Goal: Task Accomplishment & Management: Manage account settings

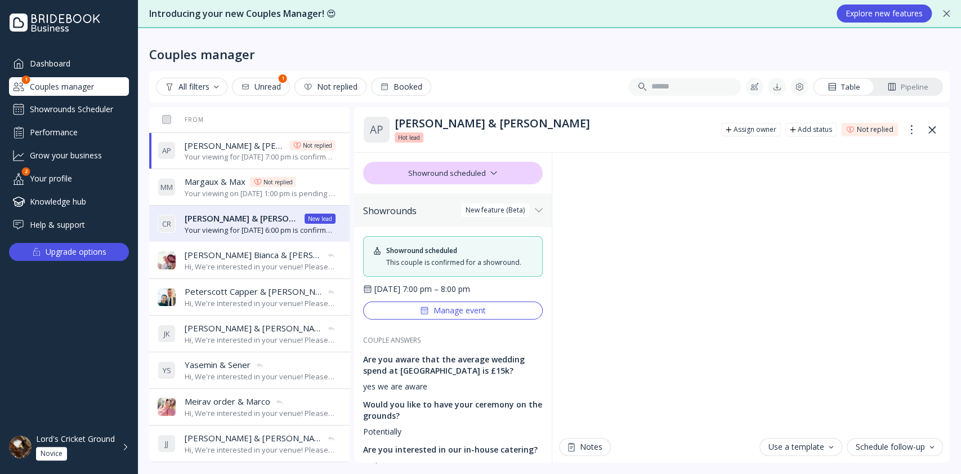
click at [78, 456] on div "Lord's Cricket Ground Novice" at bounding box center [75, 447] width 79 height 26
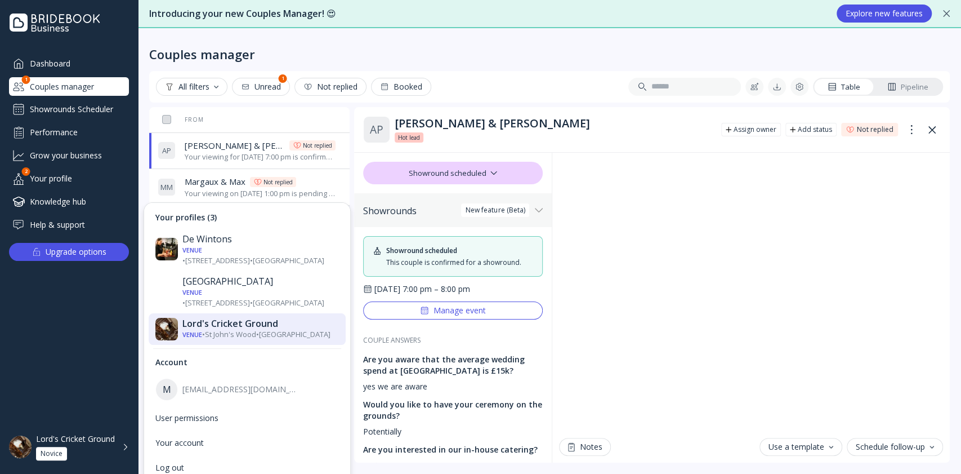
click at [114, 444] on div "Lord's Cricket Ground" at bounding box center [75, 439] width 79 height 10
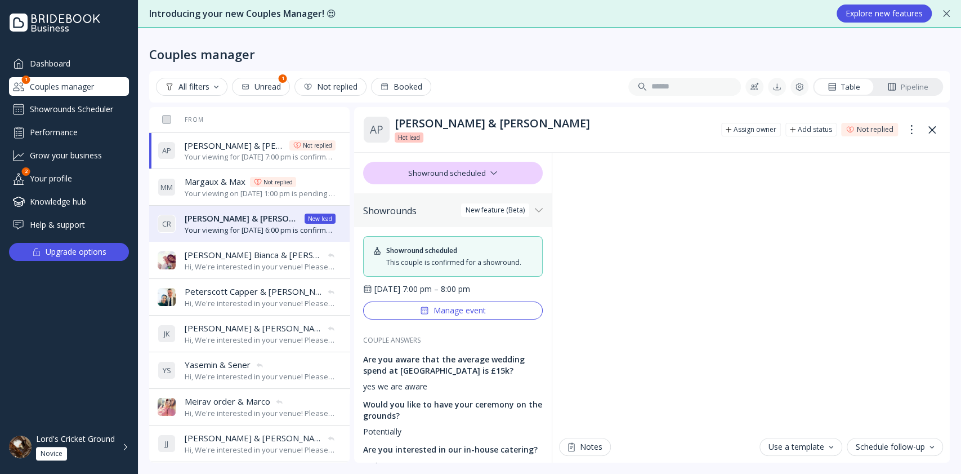
click at [73, 444] on div "Lord's Cricket Ground" at bounding box center [75, 439] width 79 height 10
click at [62, 108] on div "Showrounds Scheduler" at bounding box center [69, 109] width 120 height 18
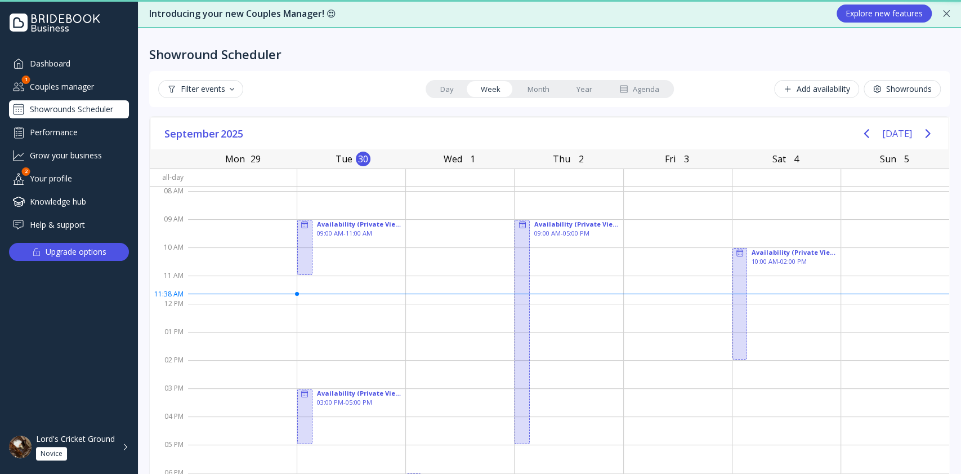
scroll to position [44, 0]
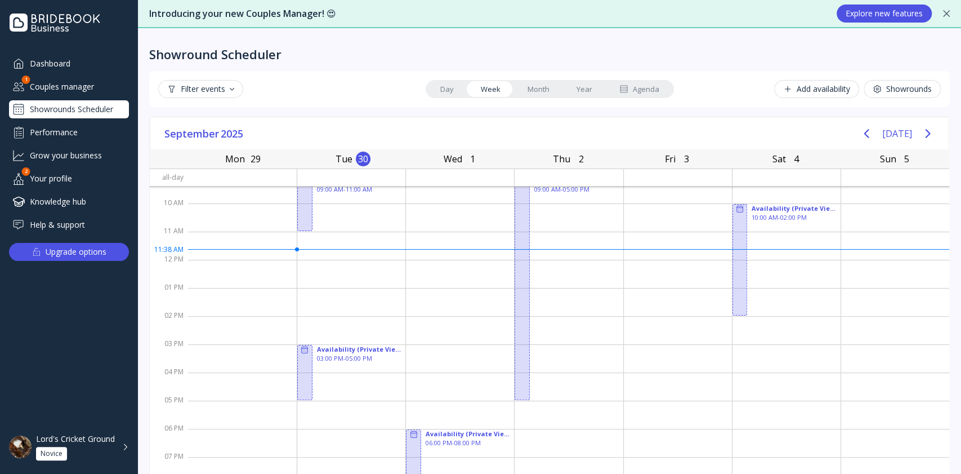
click at [105, 460] on div "Lord's Cricket Ground Novice" at bounding box center [75, 447] width 79 height 26
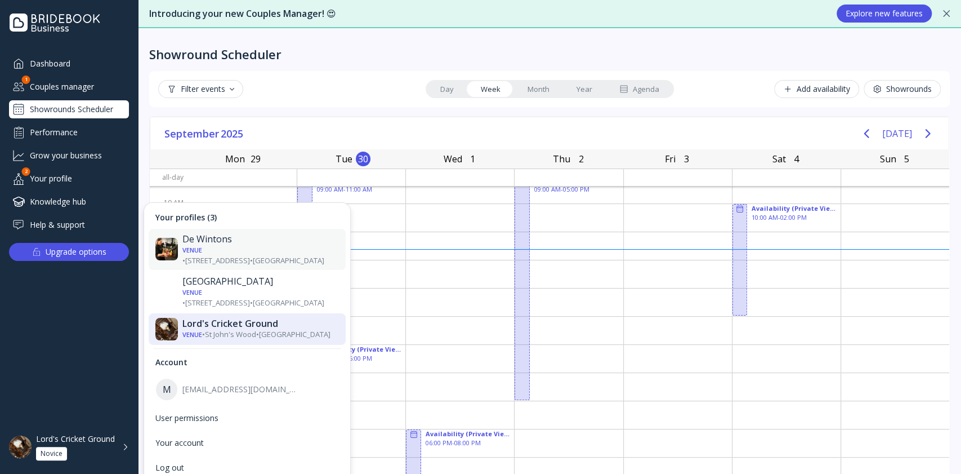
click at [196, 242] on div "De Wintons" at bounding box center [260, 238] width 157 height 11
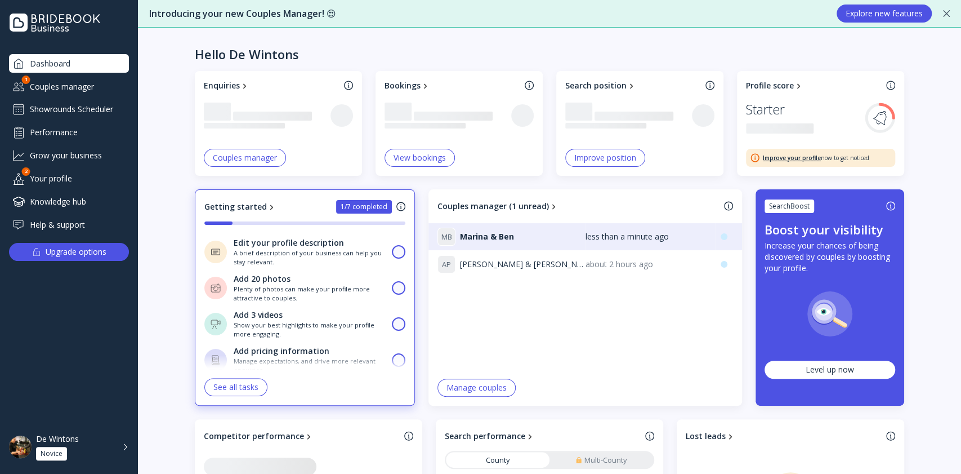
click at [79, 79] on div "Couples manager" at bounding box center [69, 86] width 120 height 19
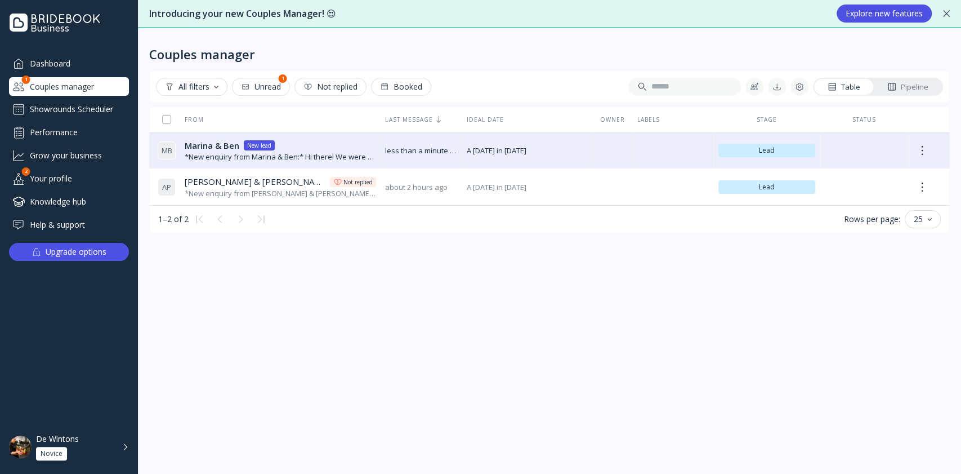
click at [608, 132] on th "Owner" at bounding box center [612, 119] width 41 height 25
click at [579, 146] on span "A [DATE] in [DATE]" at bounding box center [527, 150] width 121 height 11
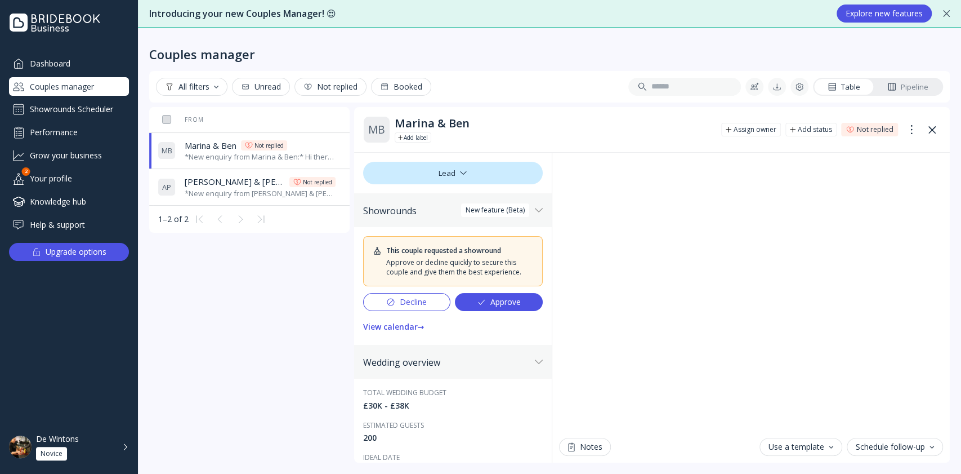
click at [87, 443] on div "De Wintons Novice" at bounding box center [75, 447] width 79 height 26
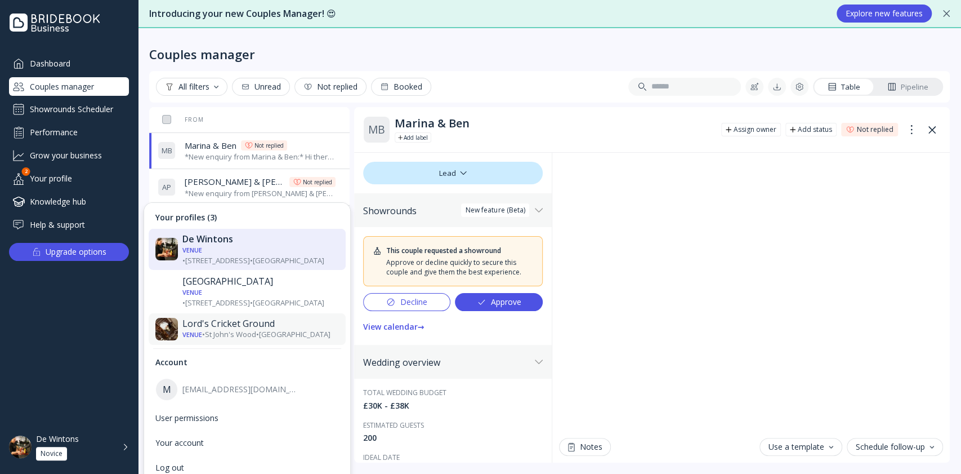
click at [231, 318] on div "Lord's Cricket Ground" at bounding box center [260, 323] width 157 height 11
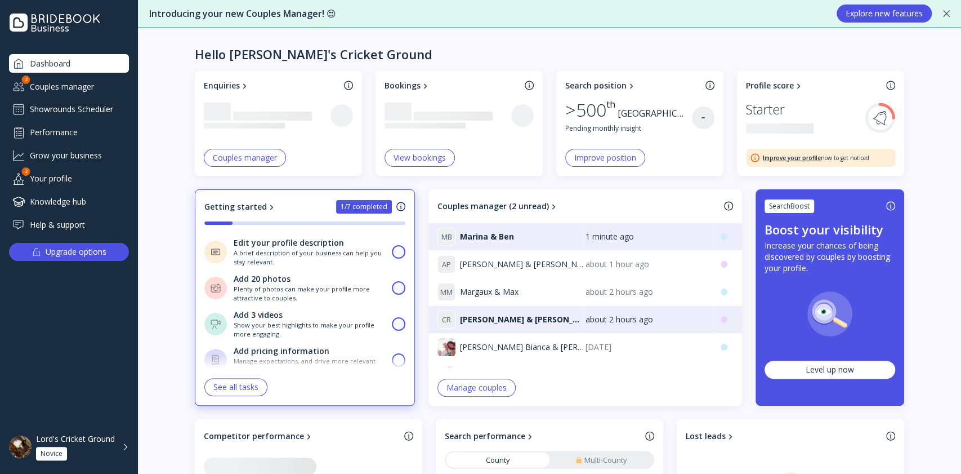
click at [92, 108] on div "Showrounds Scheduler" at bounding box center [69, 109] width 120 height 18
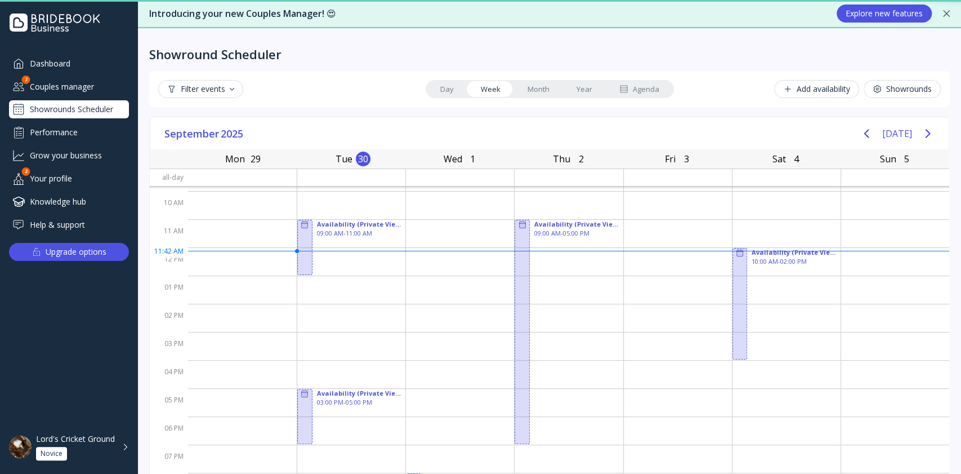
scroll to position [44, 0]
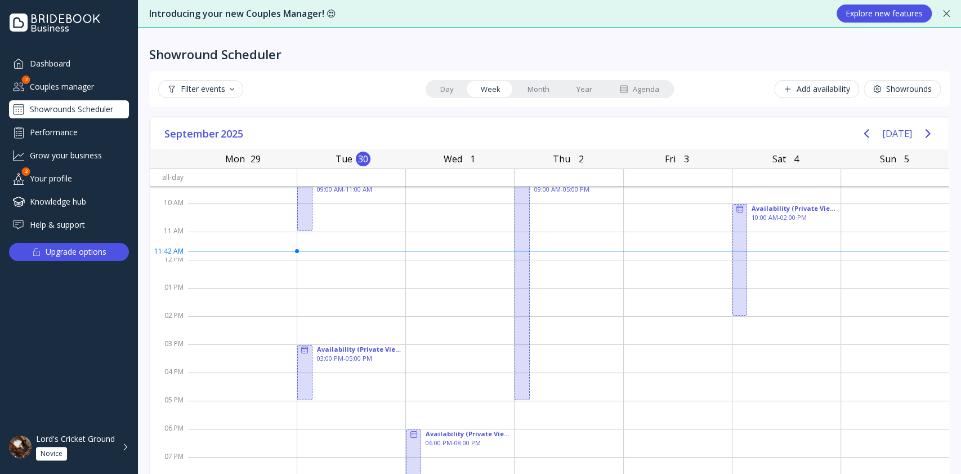
click at [641, 91] on div "Agenda" at bounding box center [639, 89] width 40 height 11
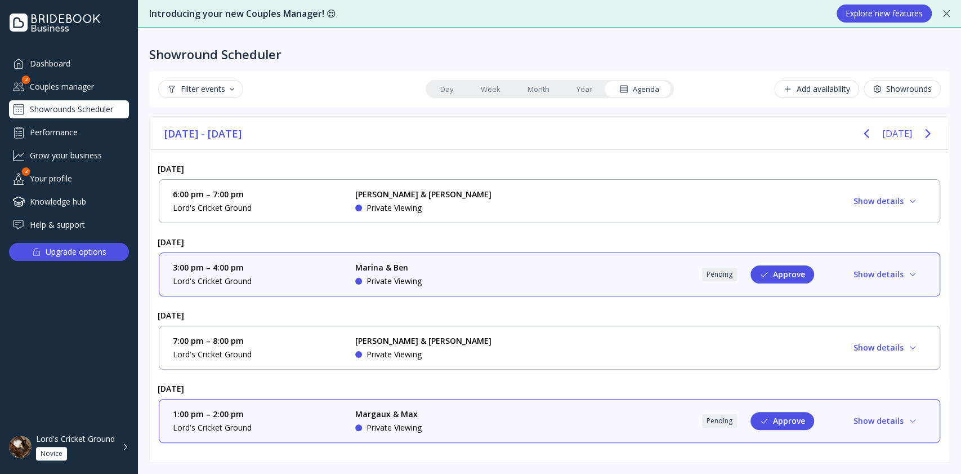
click at [891, 268] on button "Show details" at bounding box center [886, 274] width 82 height 18
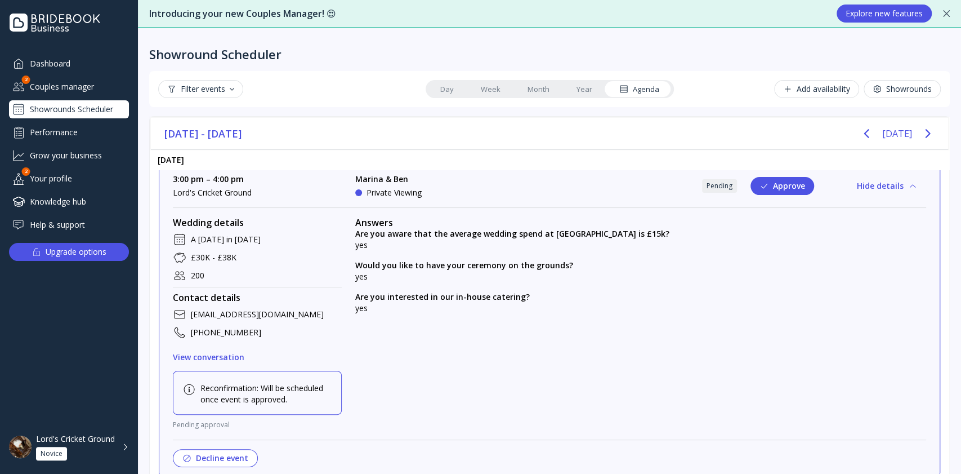
scroll to position [88, 0]
click at [767, 188] on button "Approve" at bounding box center [783, 186] width 64 height 18
